Goal: Task Accomplishment & Management: Manage account settings

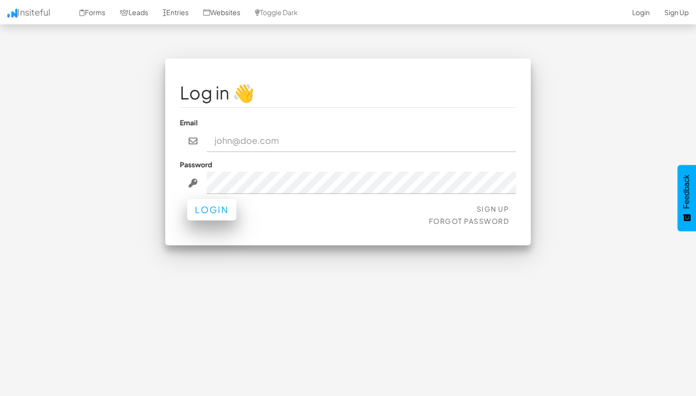
type input "team@joinopus.org"
click at [213, 212] on button "Login" at bounding box center [211, 209] width 49 height 21
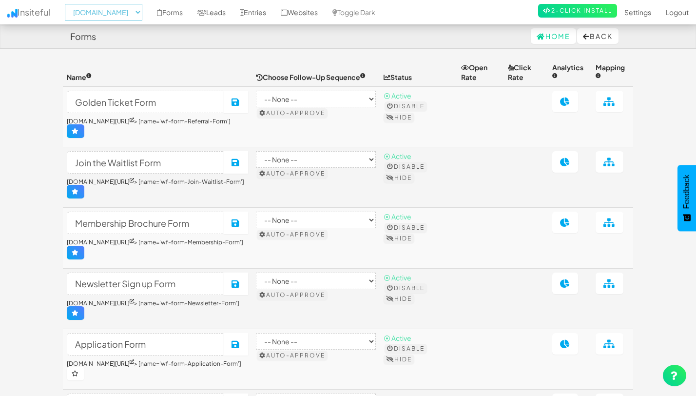
click at [142, 6] on select "-- None -- www.theeasies.com www.joinopus.org joinopus.org" at bounding box center [103, 12] width 77 height 17
select select "2530"
click at [68, 4] on select "-- None -- www.theeasies.com www.joinopus.org joinopus.org" at bounding box center [103, 12] width 77 height 17
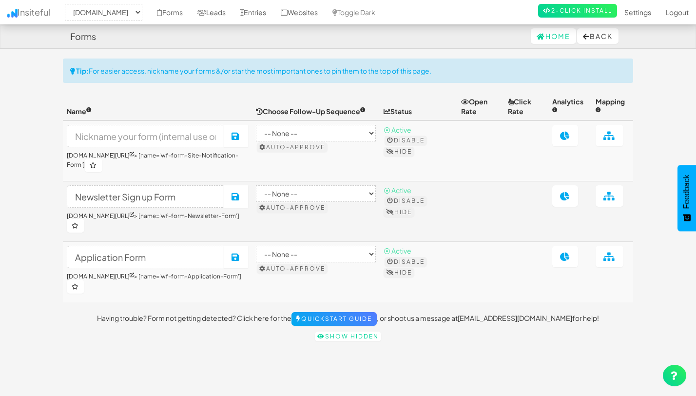
select select "2530"
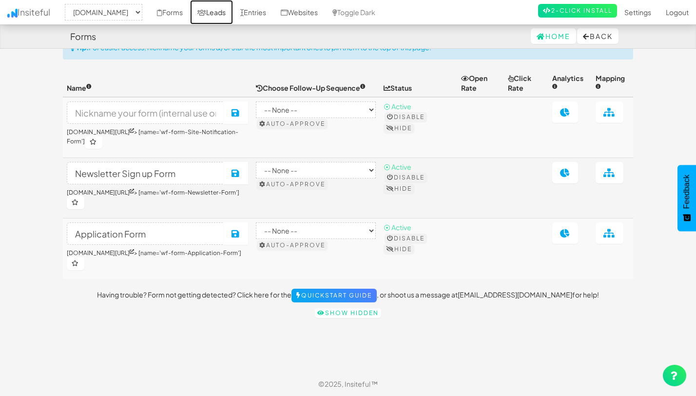
click at [225, 14] on link "Leads" at bounding box center [211, 12] width 43 height 24
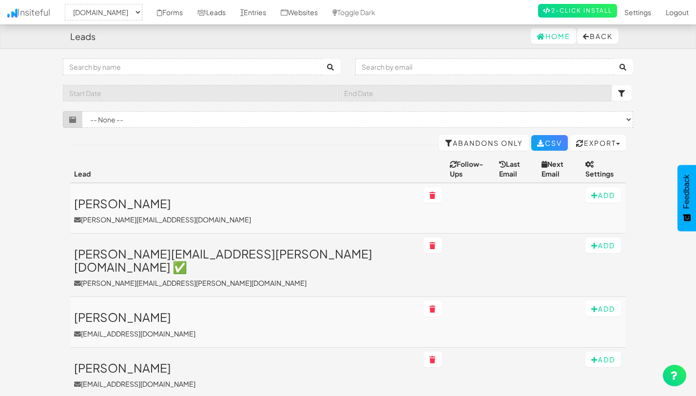
select select "2530"
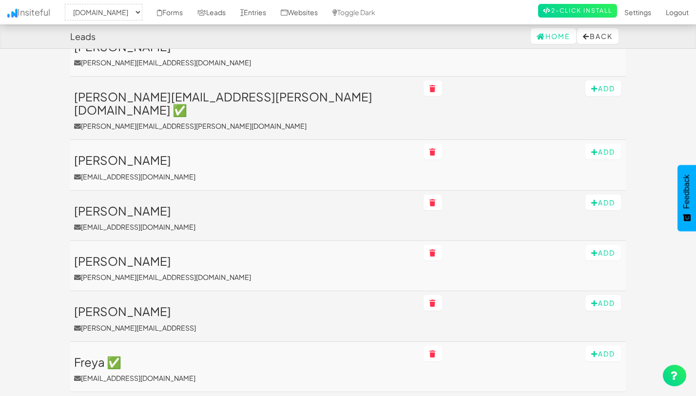
scroll to position [166, 0]
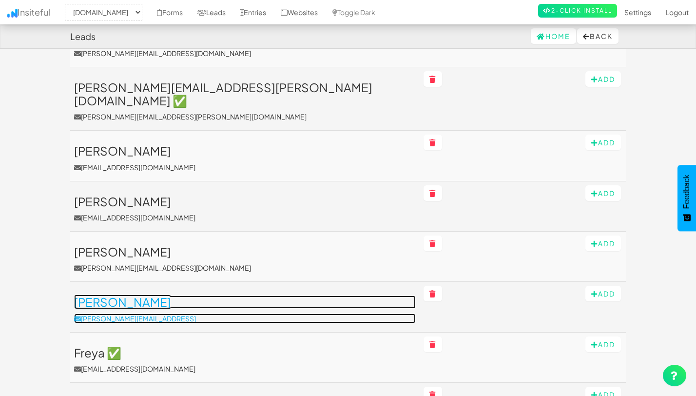
click at [84, 295] on h3 "[PERSON_NAME]" at bounding box center [245, 301] width 342 height 13
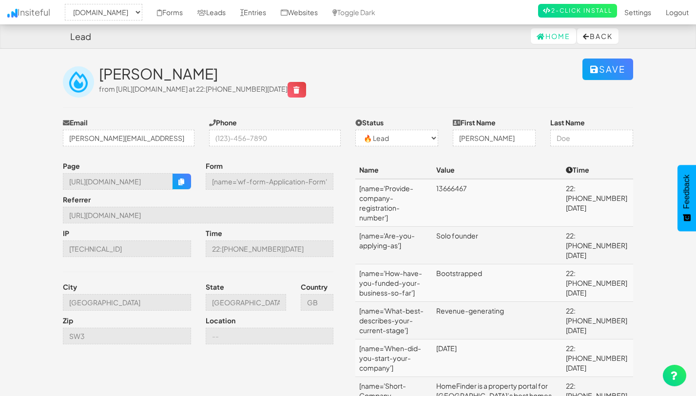
select select "2530"
select select "0"
select select "2530"
select select "0"
select select "2530"
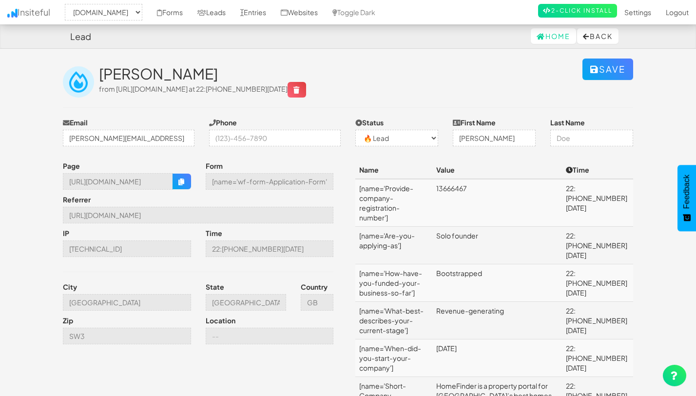
select select "0"
select select "2530"
select select "0"
click at [228, 15] on link "Leads" at bounding box center [211, 12] width 43 height 24
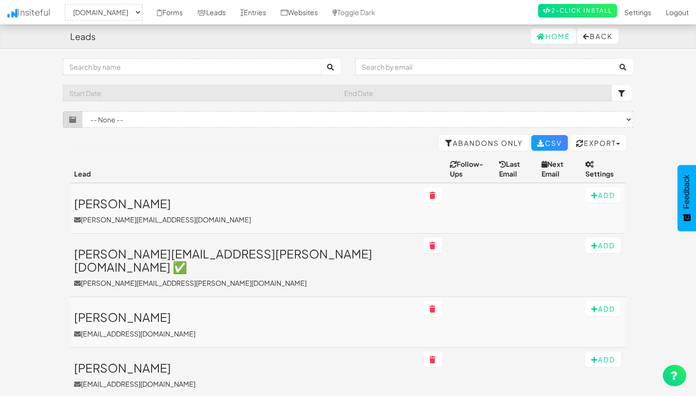
select select "2530"
click at [483, 141] on link "Abandons Only" at bounding box center [484, 143] width 90 height 16
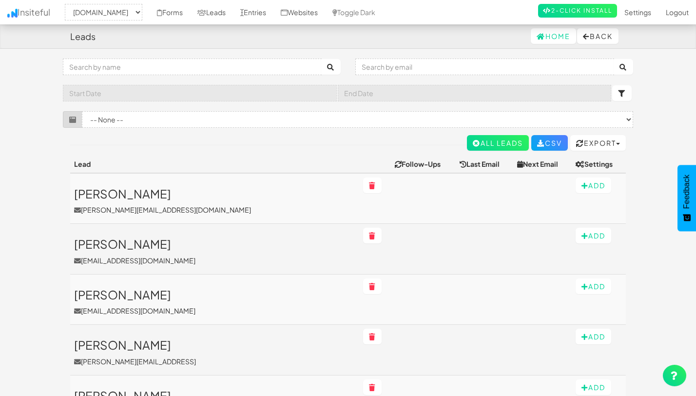
select select "2530"
